Goal: Find contact information: Find contact information

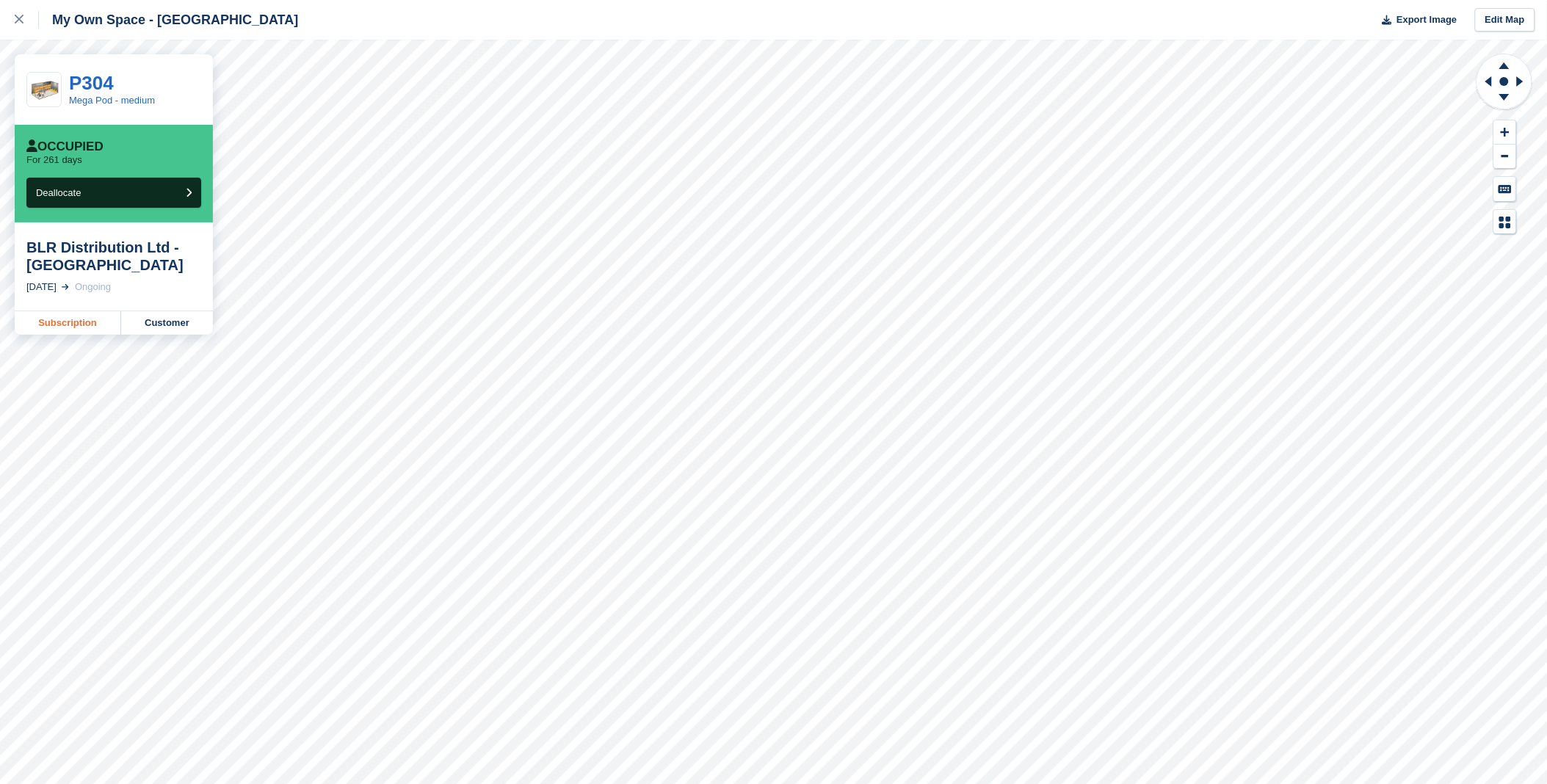
click at [65, 326] on link "Subscription" at bounding box center [67, 323] width 106 height 24
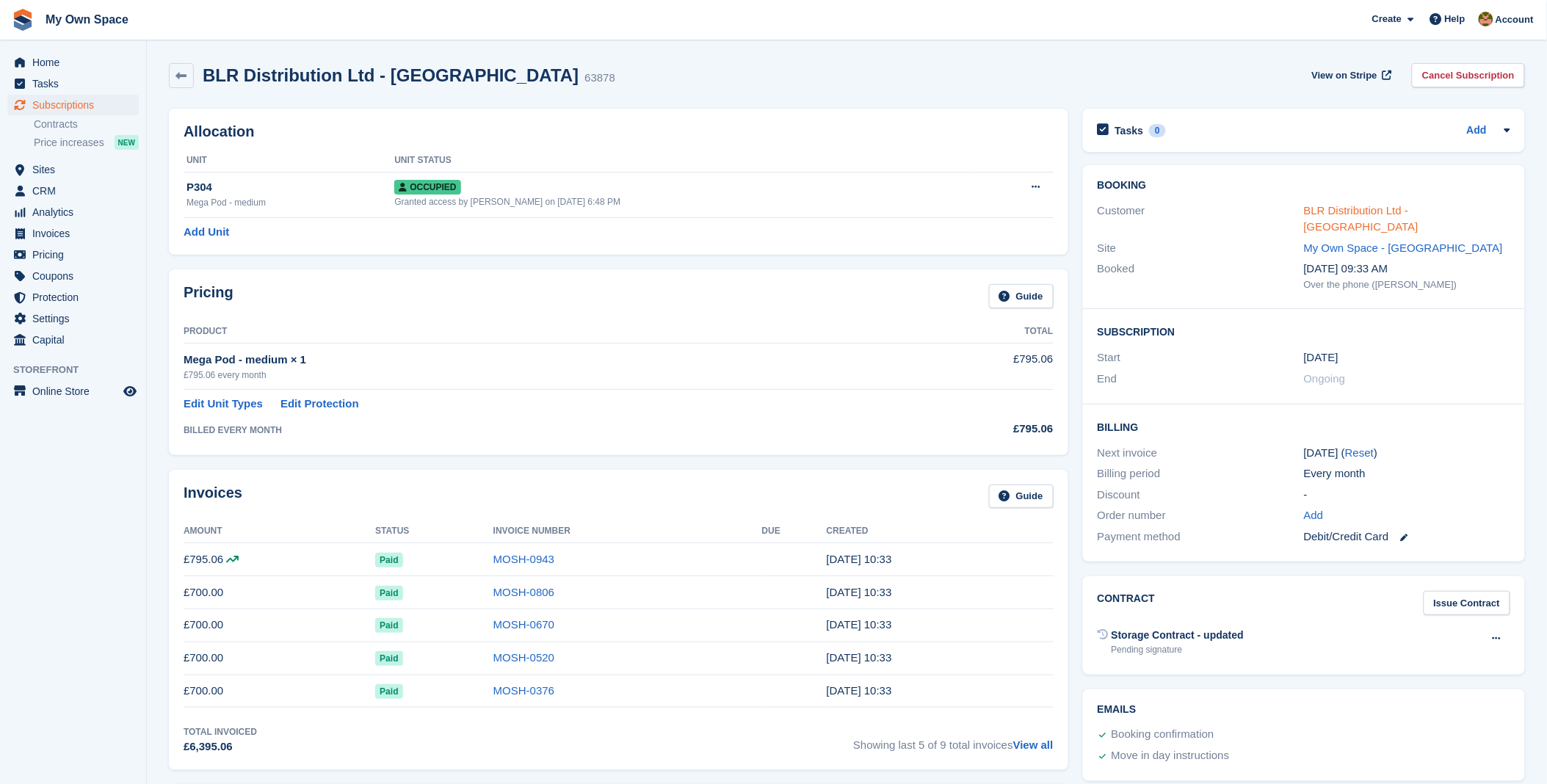
click at [1333, 214] on link "BLR Distribution Ltd - [GEOGRAPHIC_DATA]" at bounding box center [1361, 218] width 115 height 30
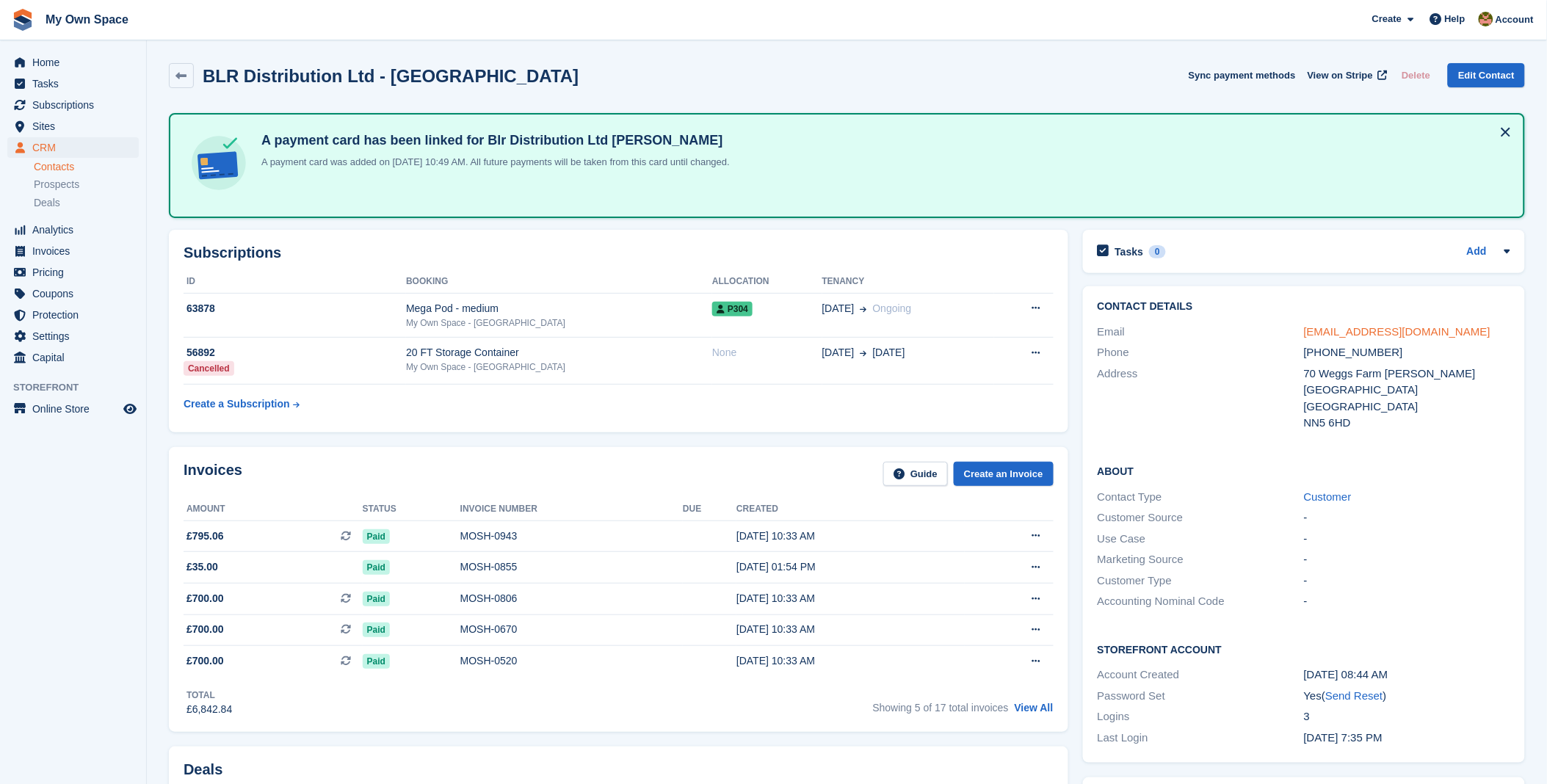
click at [1361, 325] on link "[EMAIL_ADDRESS][DOMAIN_NAME]" at bounding box center [1397, 331] width 187 height 13
click at [66, 65] on span "Home" at bounding box center [76, 62] width 88 height 20
